Goal: Task Accomplishment & Management: Use online tool/utility

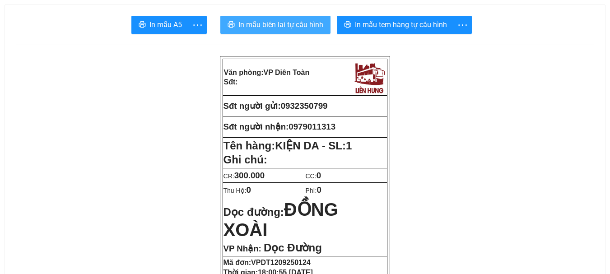
click at [309, 23] on span "In mẫu biên lai tự cấu hình" at bounding box center [281, 24] width 85 height 11
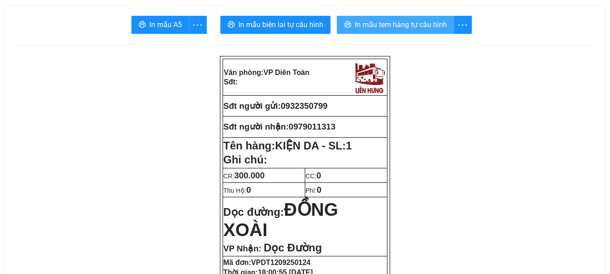
click at [367, 28] on span "In mẫu tem hàng tự cấu hình" at bounding box center [401, 24] width 92 height 11
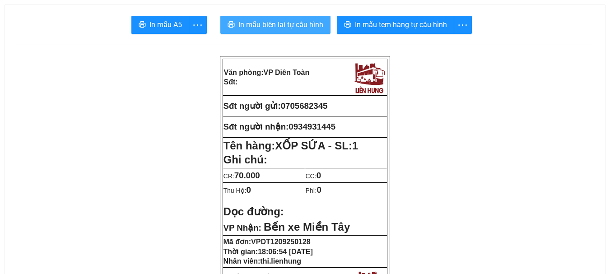
click at [292, 24] on span "In mẫu biên lai tự cấu hình" at bounding box center [281, 24] width 85 height 11
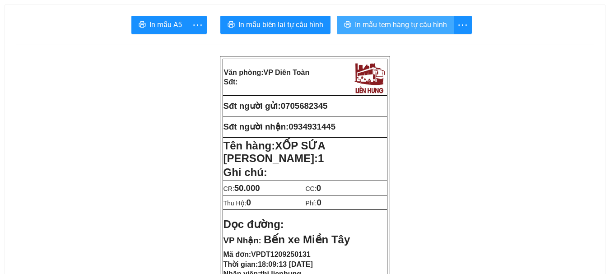
click at [378, 26] on span "In mẫu tem hàng tự cấu hình" at bounding box center [401, 24] width 92 height 11
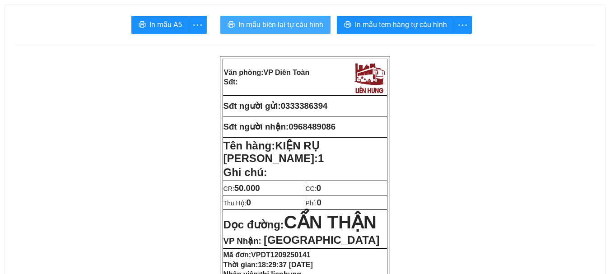
click at [295, 23] on span "In mẫu biên lai tự cấu hình" at bounding box center [281, 24] width 85 height 11
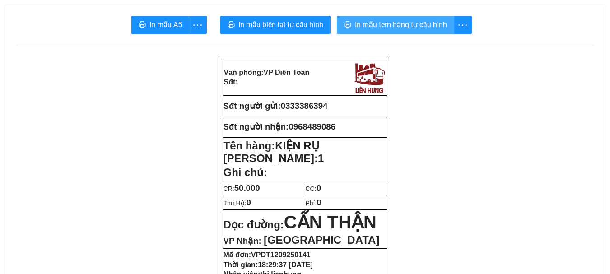
click at [384, 26] on span "In mẫu tem hàng tự cấu hình" at bounding box center [401, 24] width 92 height 11
